Goal: Task Accomplishment & Management: Complete application form

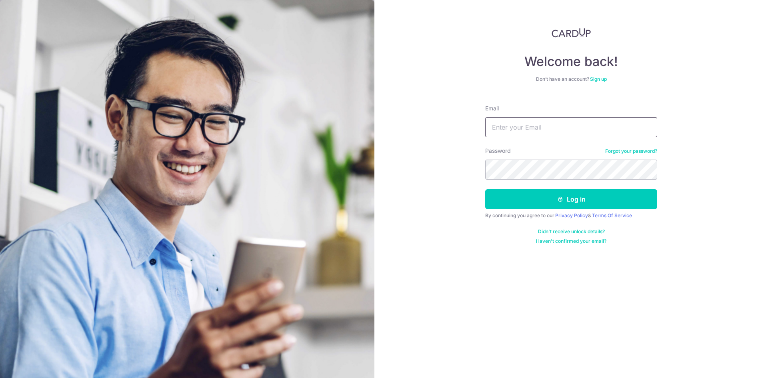
click at [514, 131] on input "Email" at bounding box center [571, 127] width 172 height 20
click at [429, 238] on div "Welcome back! Don’t have an account? Sign up Email Password Forgot your passwor…" at bounding box center [571, 189] width 394 height 378
click at [598, 80] on link "Sign up" at bounding box center [598, 79] width 17 height 6
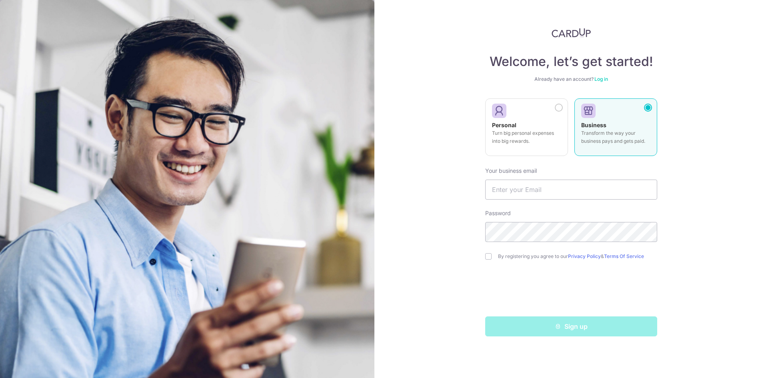
click at [592, 143] on p "Transform the way your business pays and gets paid." at bounding box center [615, 137] width 69 height 16
click at [535, 187] on input "text" at bounding box center [571, 190] width 172 height 20
type input "[EMAIL_ADDRESS][DOMAIN_NAME]"
click at [488, 258] on input "checkbox" at bounding box center [488, 256] width 6 height 6
checkbox input "true"
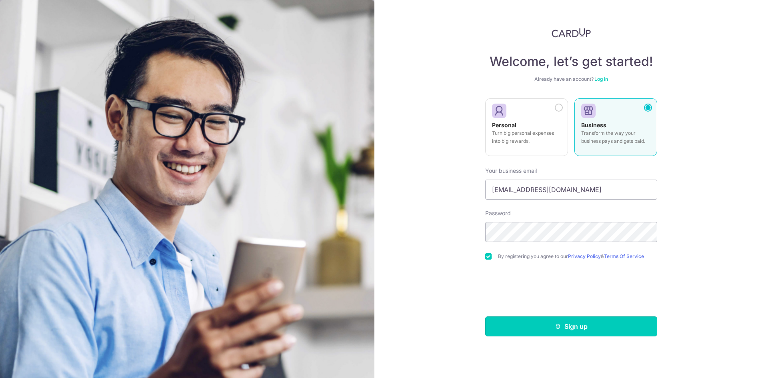
click at [564, 326] on button "Sign up" at bounding box center [571, 326] width 172 height 20
